Goal: Transaction & Acquisition: Purchase product/service

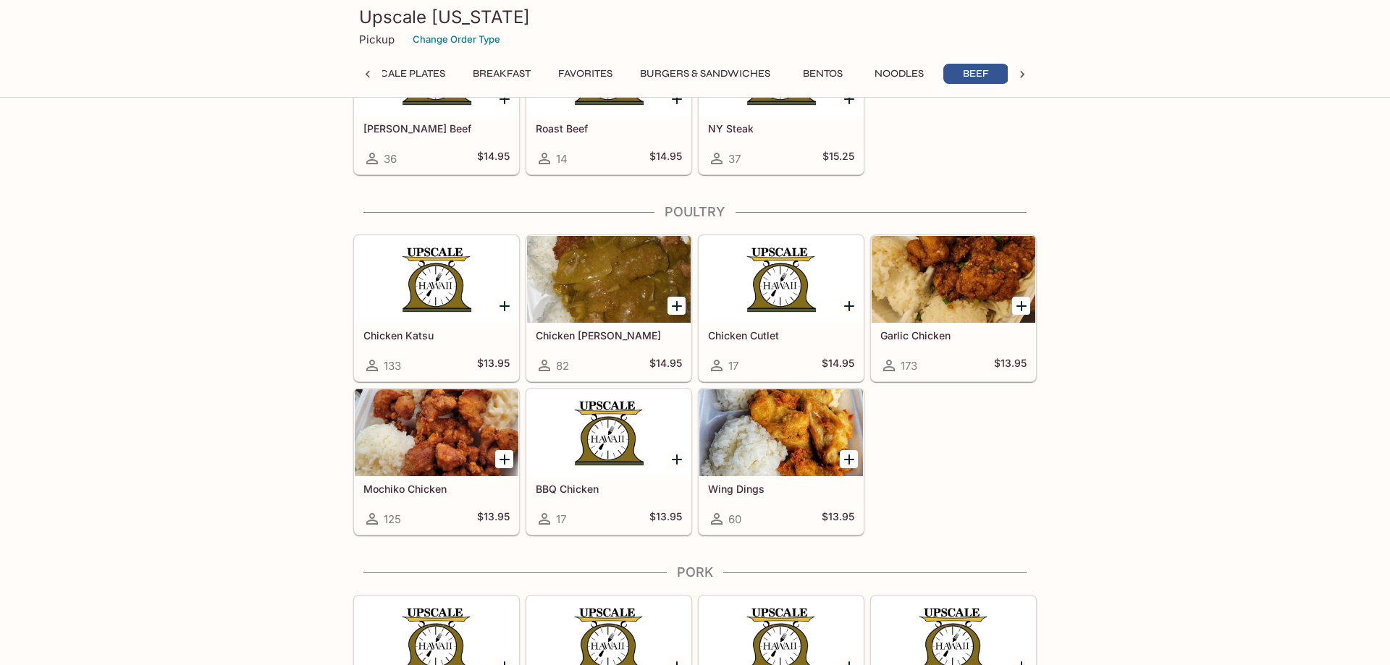
scroll to position [0, 41]
click at [504, 305] on icon "Add Chicken Katsu" at bounding box center [505, 306] width 10 height 10
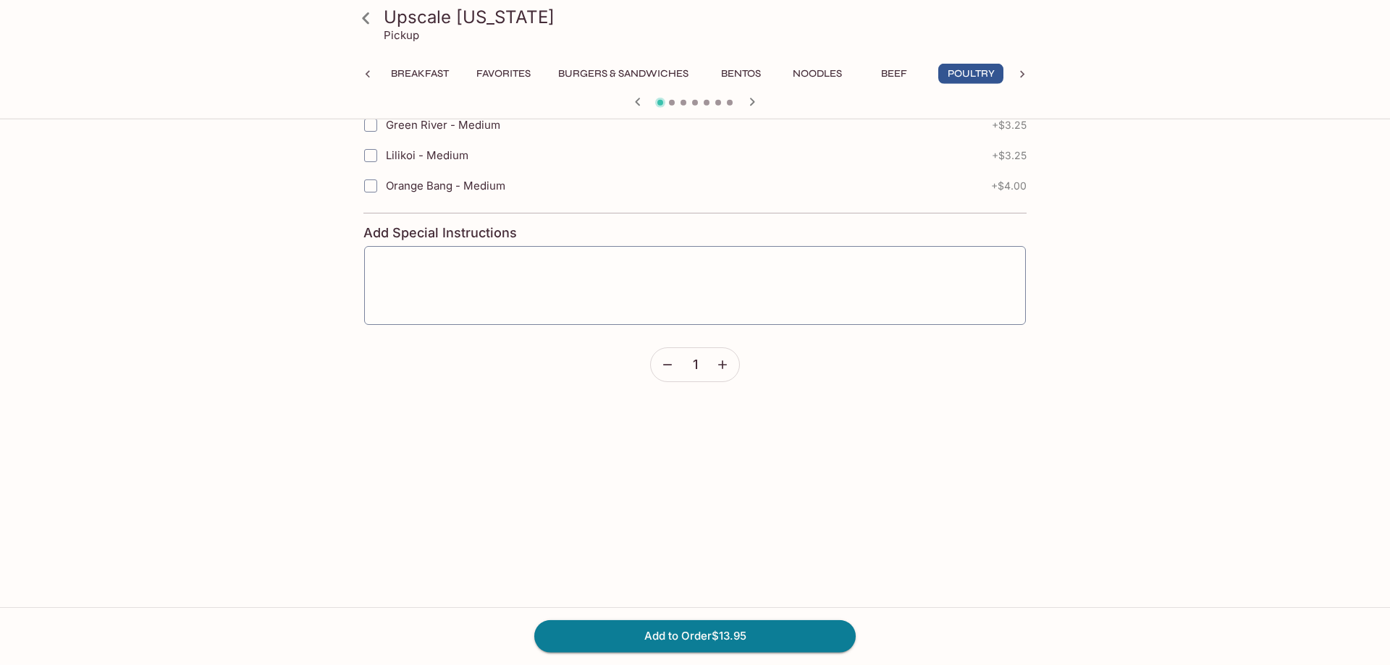
scroll to position [894, 0]
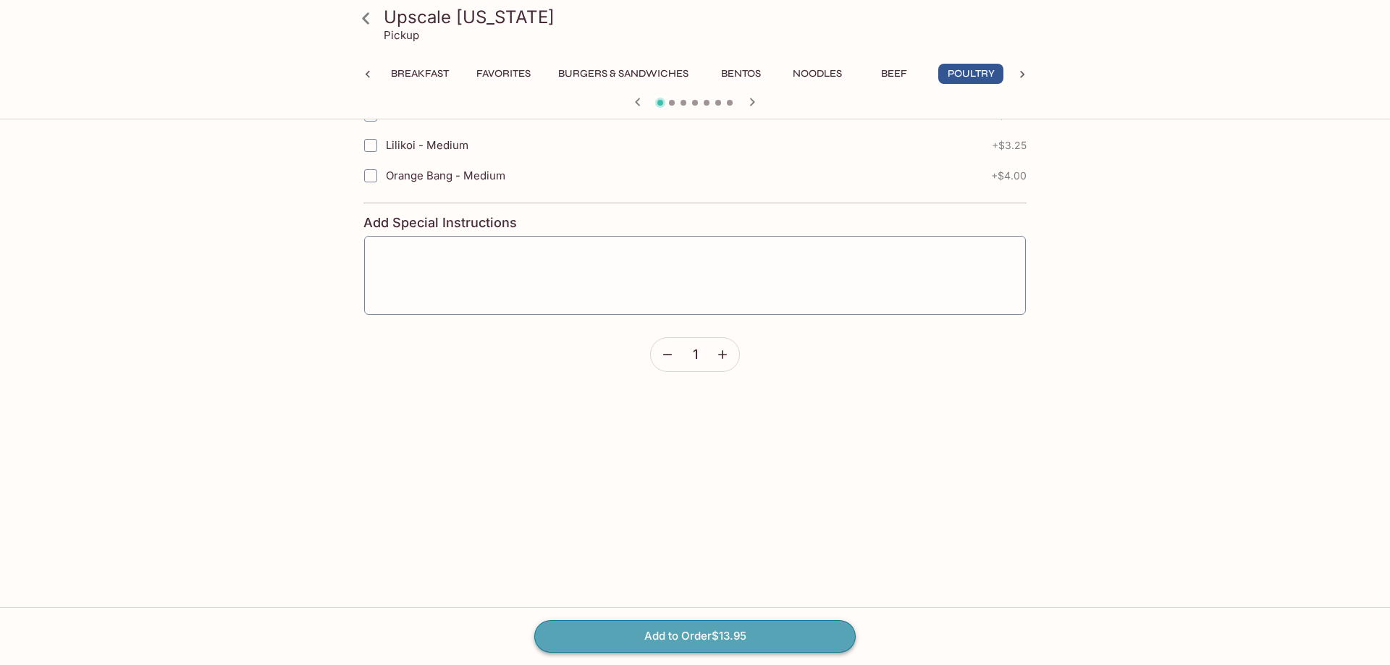
click at [660, 646] on button "Add to Order $13.95" at bounding box center [694, 636] width 321 height 32
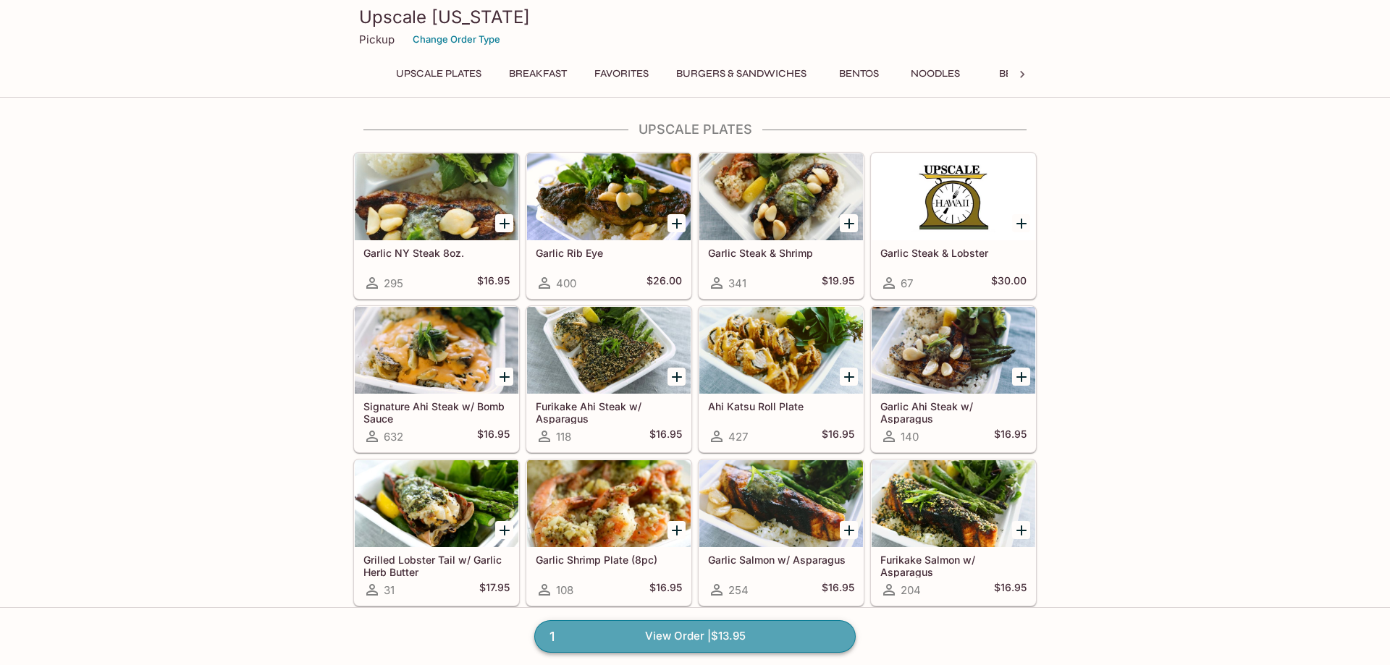
click at [655, 634] on link "1 View Order | $13.95" at bounding box center [694, 636] width 321 height 32
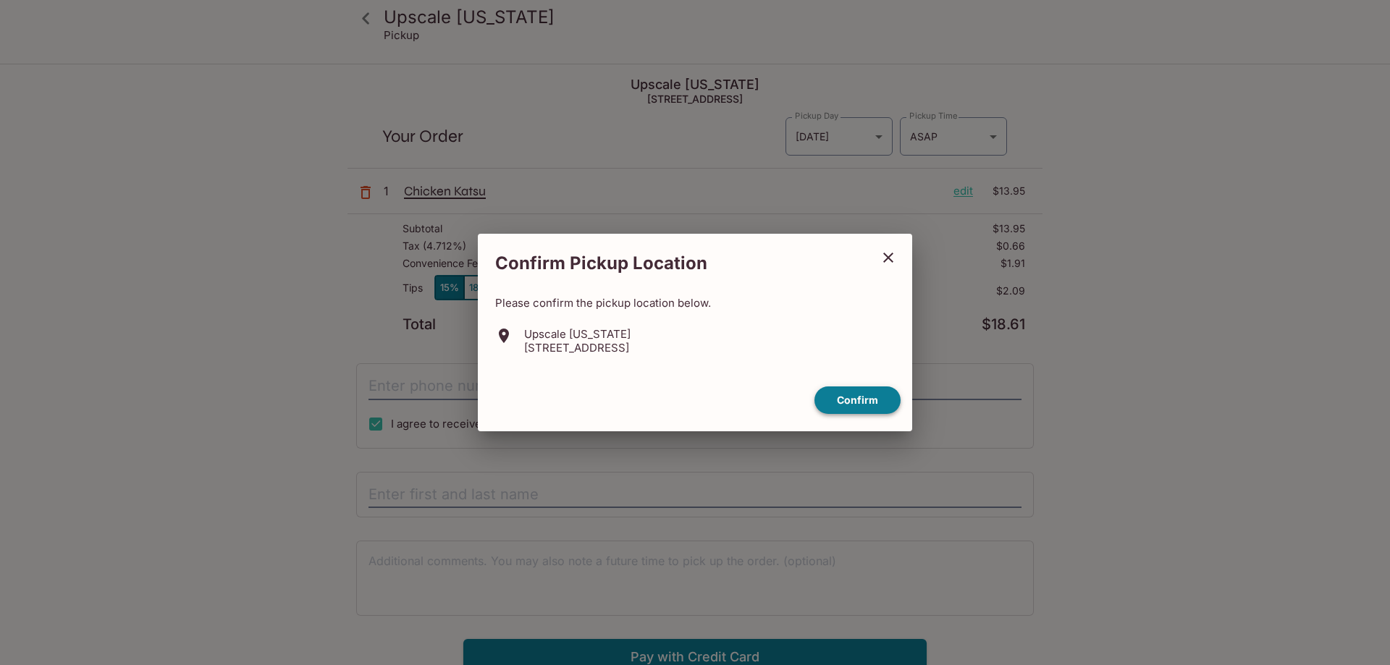
click at [849, 403] on button "Confirm" at bounding box center [858, 401] width 86 height 28
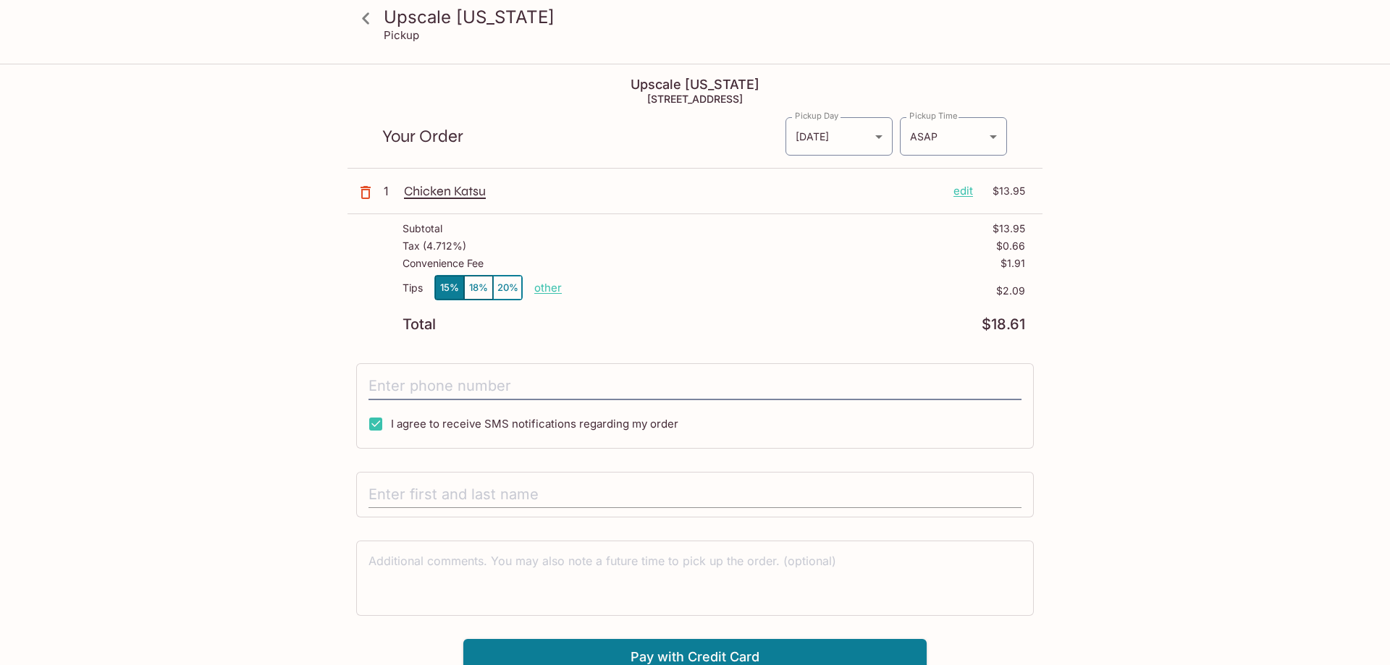
click at [549, 492] on input "text" at bounding box center [695, 495] width 653 height 28
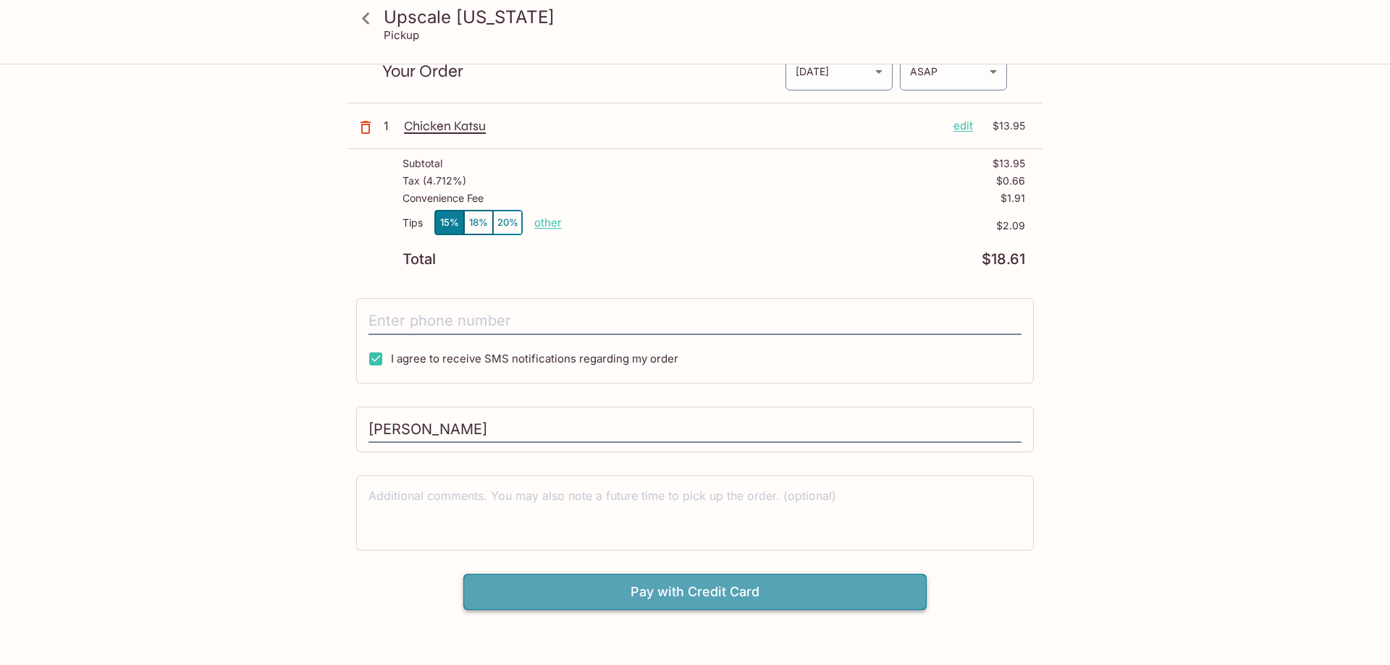
click at [715, 586] on button "Pay with Credit Card" at bounding box center [694, 592] width 463 height 36
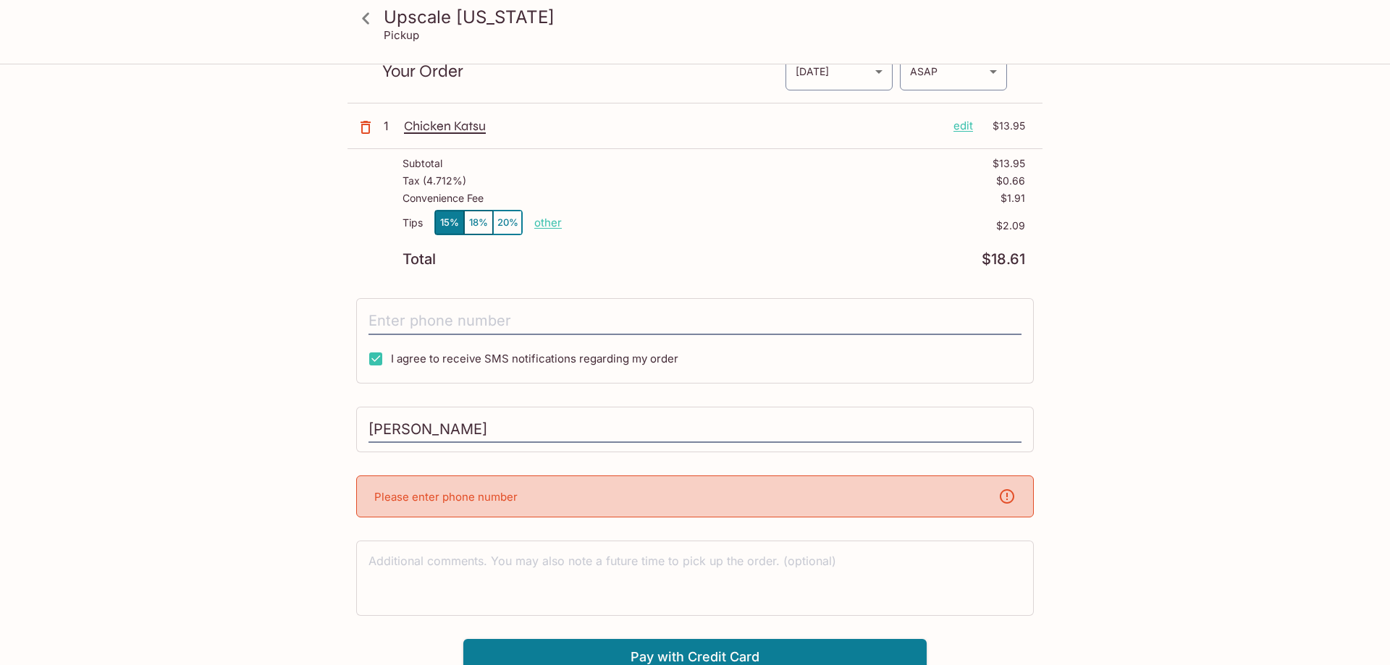
click at [619, 499] on div "Please enter phone number" at bounding box center [695, 497] width 678 height 42
click at [1009, 500] on icon at bounding box center [1006, 496] width 17 height 17
click at [473, 513] on div "Please enter phone number" at bounding box center [695, 497] width 678 height 42
drag, startPoint x: 470, startPoint y: 506, endPoint x: 494, endPoint y: 466, distance: 46.4
click at [469, 505] on div "Please enter phone number" at bounding box center [695, 497] width 678 height 42
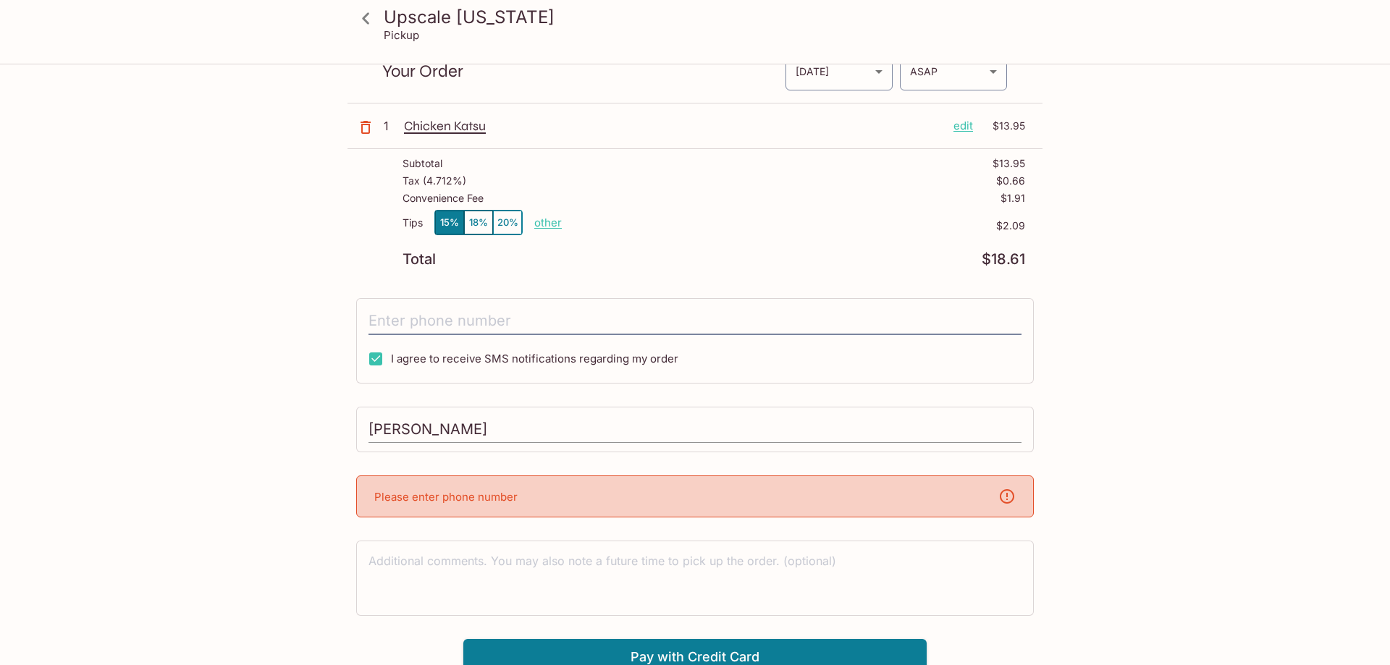
drag, startPoint x: 504, startPoint y: 418, endPoint x: 497, endPoint y: 421, distance: 7.8
click at [497, 421] on input "[PERSON_NAME]" at bounding box center [695, 430] width 653 height 28
type input "K"
type input "[PERSON_NAME]"
click at [601, 314] on input "tel" at bounding box center [695, 322] width 653 height 28
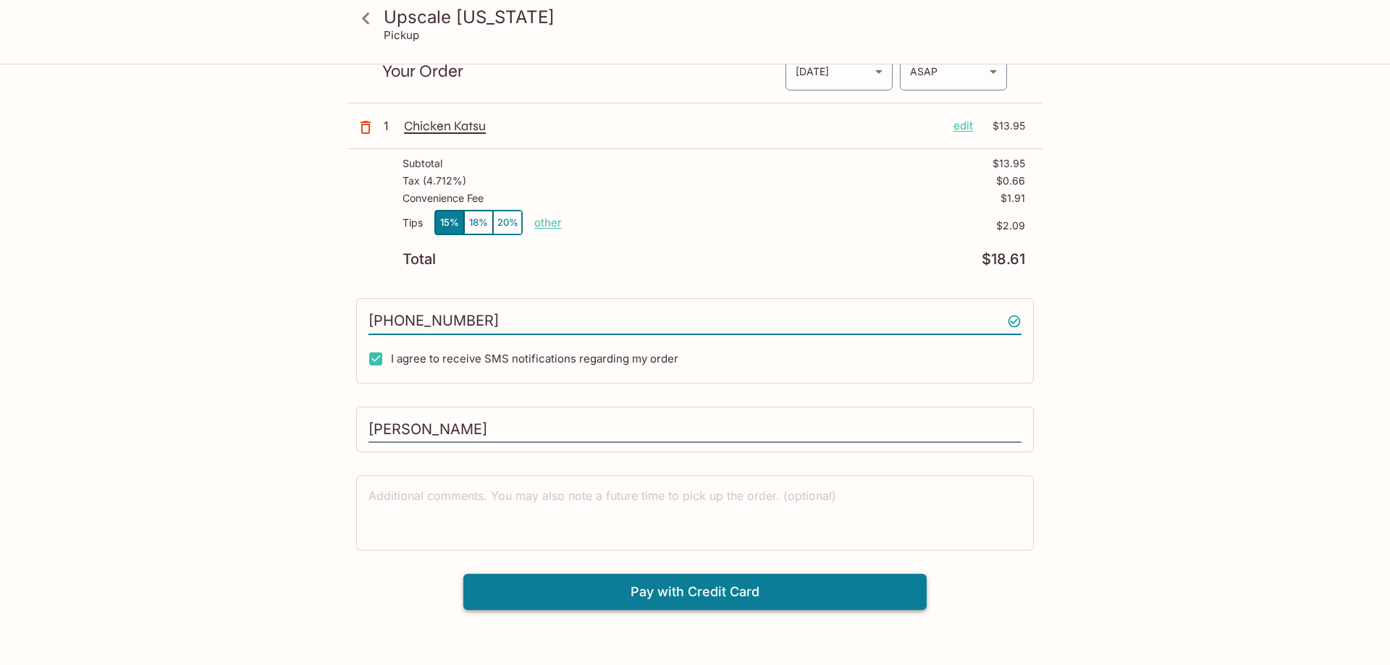
type input "[PHONE_NUMBER]"
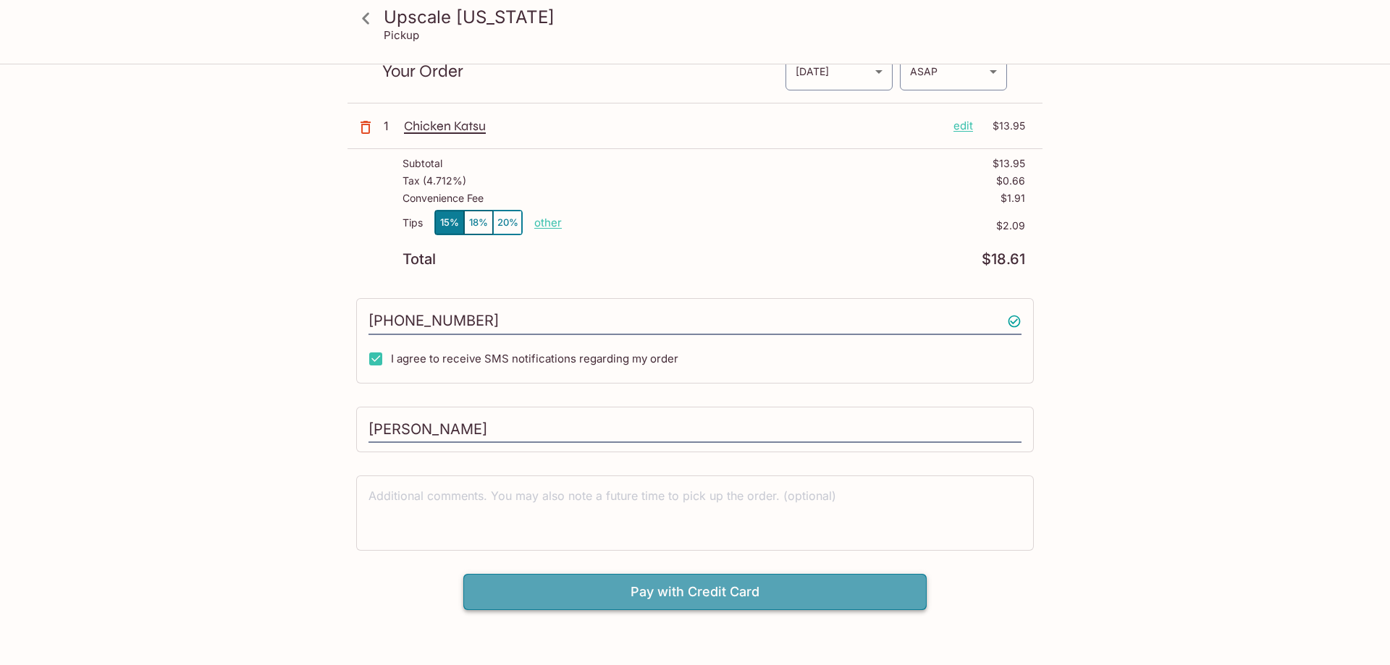
click at [693, 589] on button "Pay with Credit Card" at bounding box center [694, 592] width 463 height 36
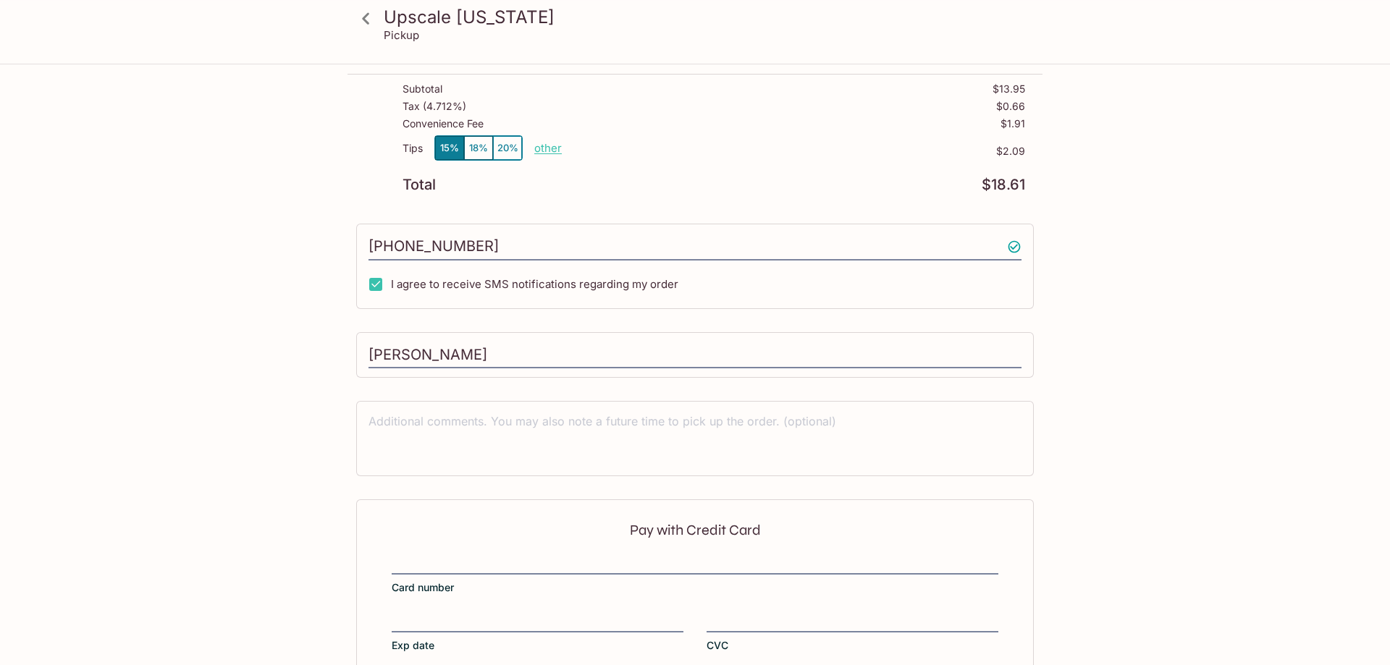
scroll to position [80, 0]
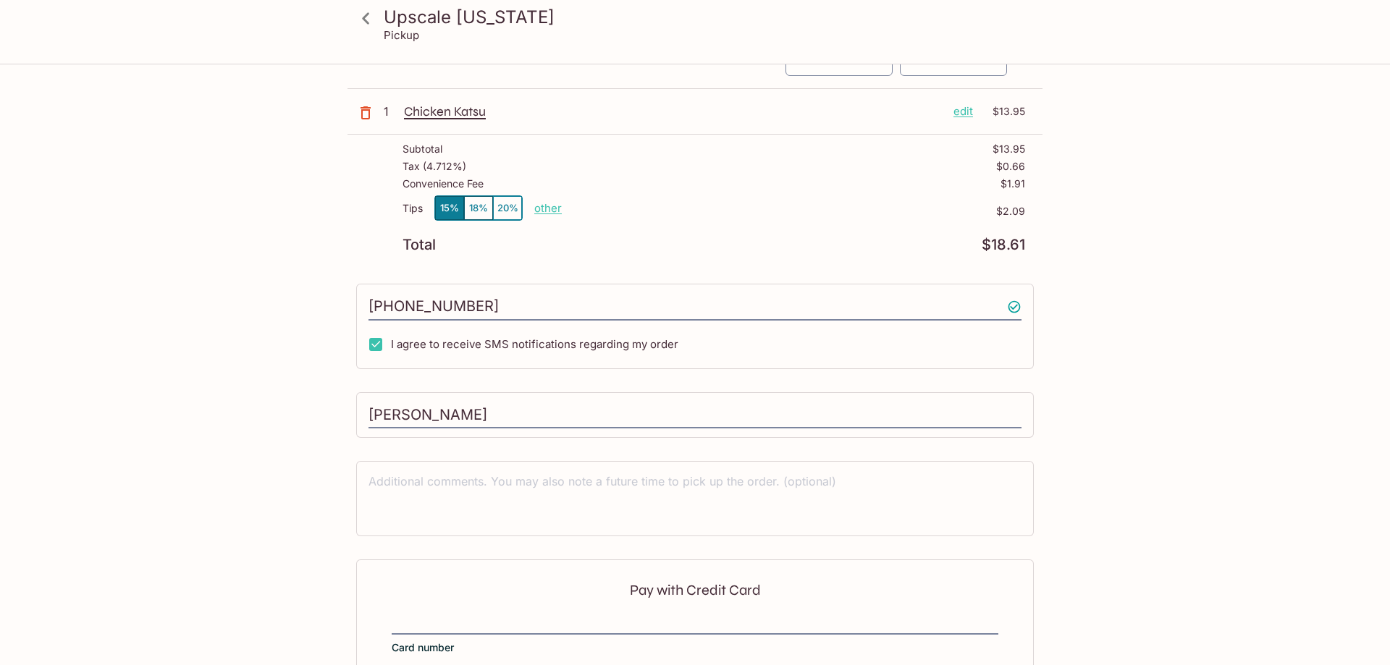
click at [539, 209] on p "other" at bounding box center [548, 208] width 28 height 14
type input "0.00"
